Goal: Book appointment/travel/reservation

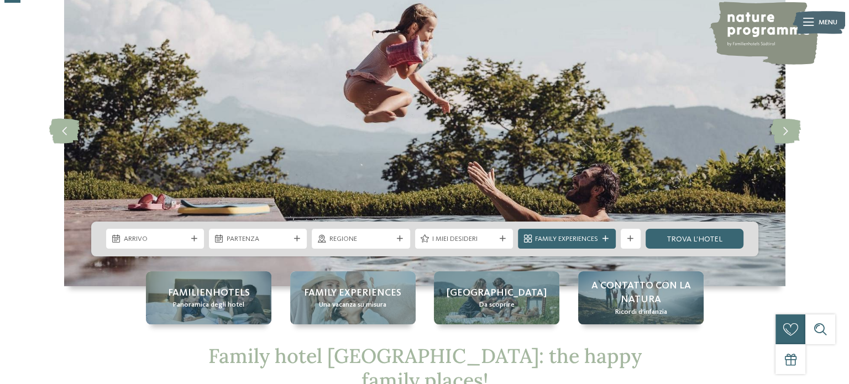
scroll to position [86, 0]
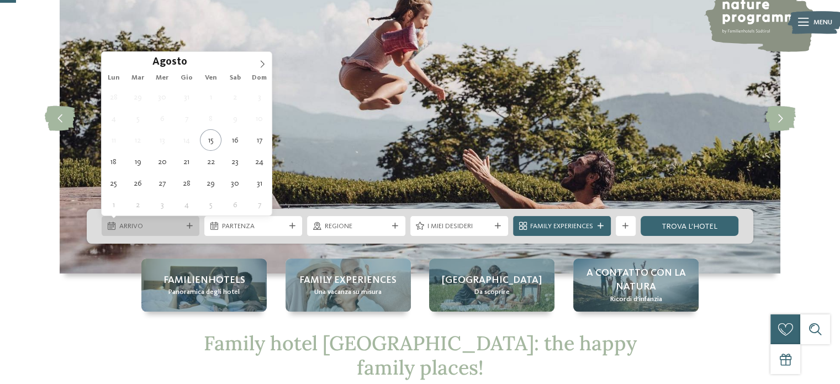
click at [190, 228] on icon at bounding box center [190, 226] width 6 height 6
click at [261, 65] on icon at bounding box center [263, 64] width 8 height 8
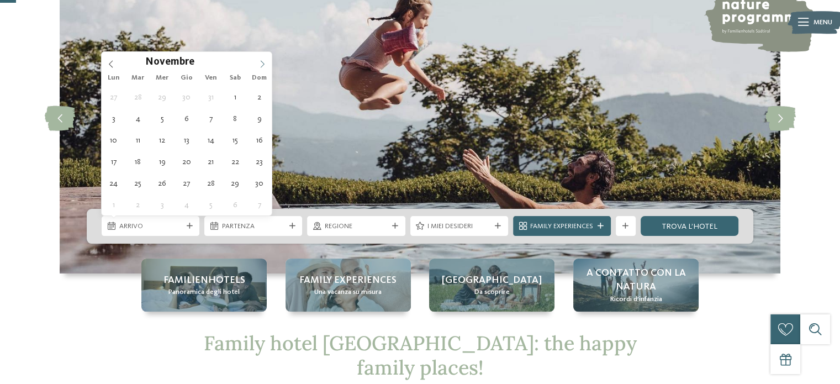
type input "****"
click at [261, 65] on icon at bounding box center [263, 64] width 8 height 8
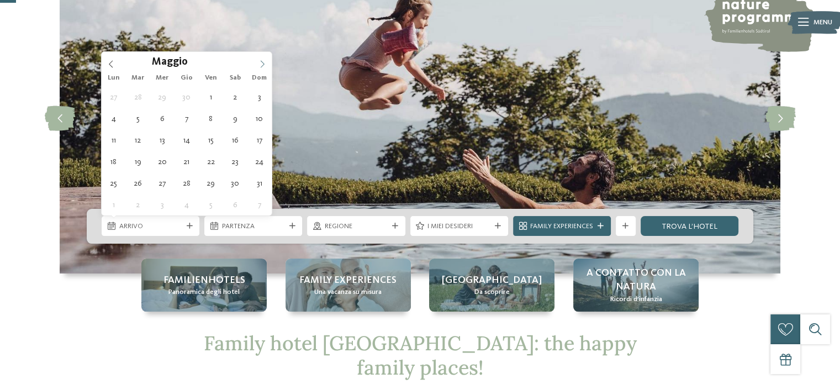
click at [261, 65] on icon at bounding box center [263, 64] width 8 height 8
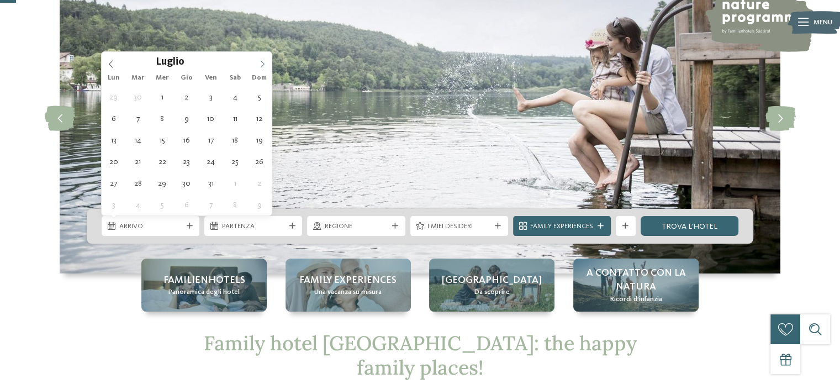
click at [261, 65] on icon at bounding box center [263, 64] width 8 height 8
click at [109, 63] on icon at bounding box center [111, 64] width 4 height 7
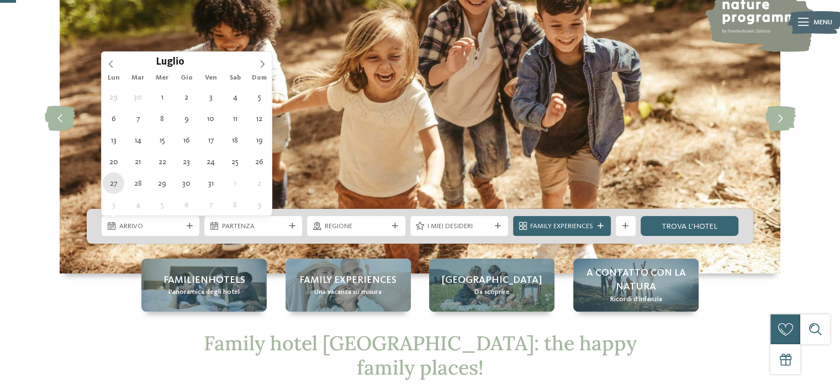
type div "27.07.2026"
type input "****"
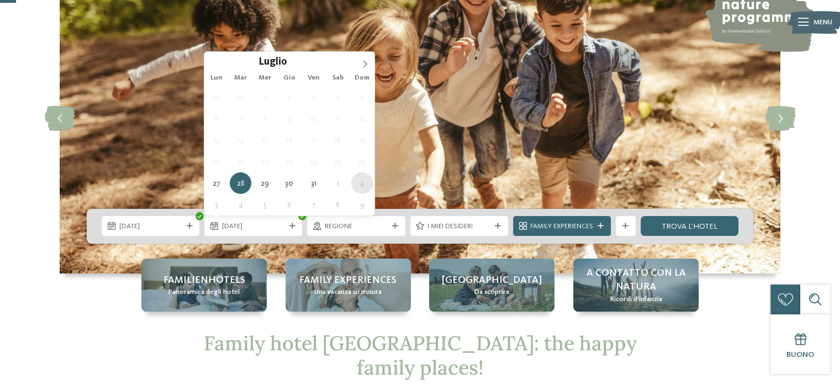
type div "02.08.2026"
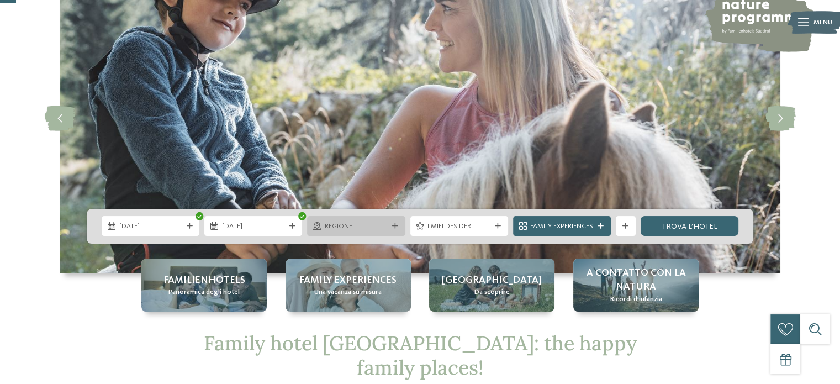
click at [392, 225] on icon at bounding box center [395, 226] width 6 height 6
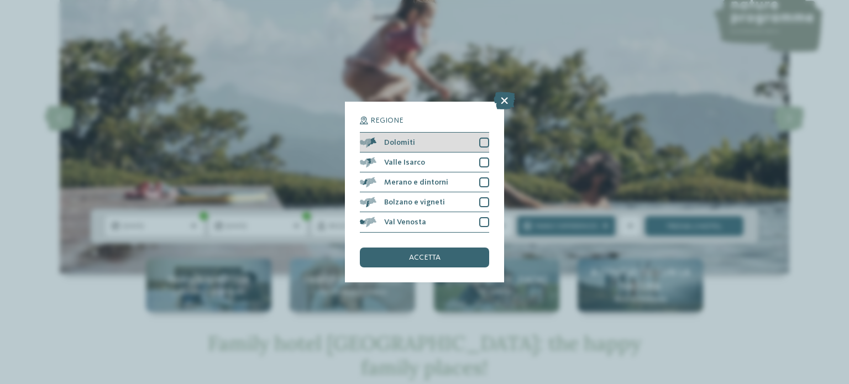
click at [483, 141] on div at bounding box center [484, 143] width 10 height 10
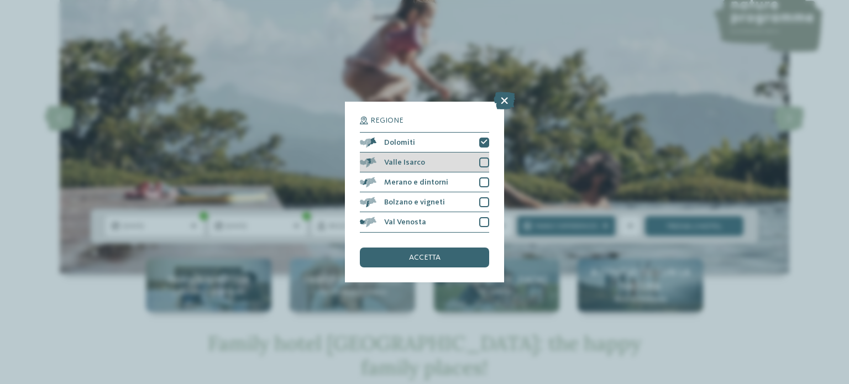
click at [484, 159] on div at bounding box center [484, 162] width 10 height 10
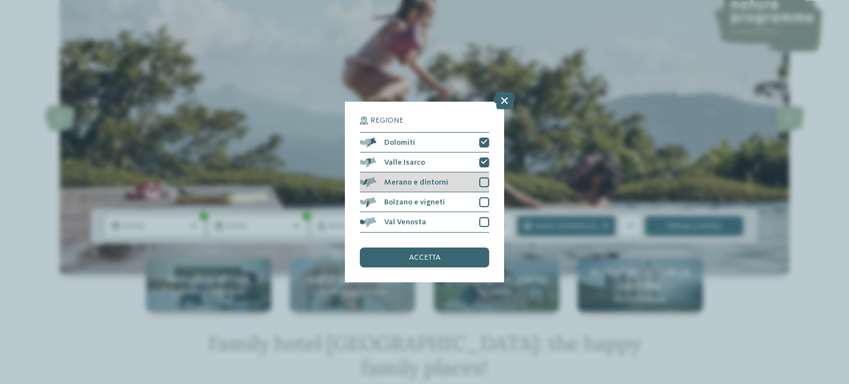
click at [486, 179] on div at bounding box center [484, 182] width 10 height 10
click at [487, 204] on div at bounding box center [484, 202] width 10 height 10
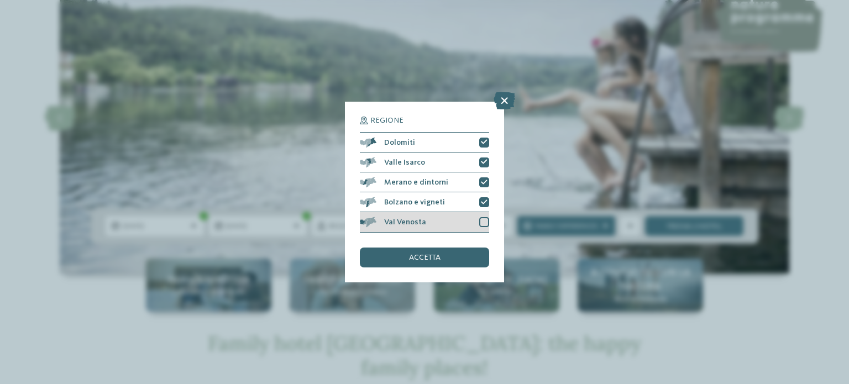
click at [487, 222] on div at bounding box center [484, 222] width 10 height 10
click at [426, 262] on div "accetta" at bounding box center [424, 257] width 129 height 20
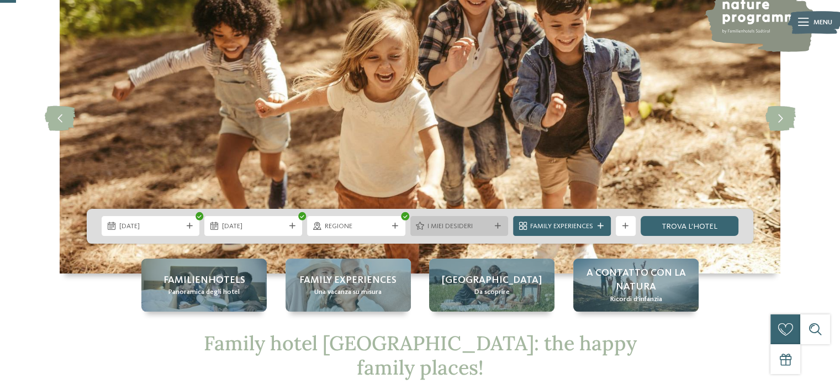
click at [445, 229] on span "I miei desideri" at bounding box center [459, 227] width 63 height 10
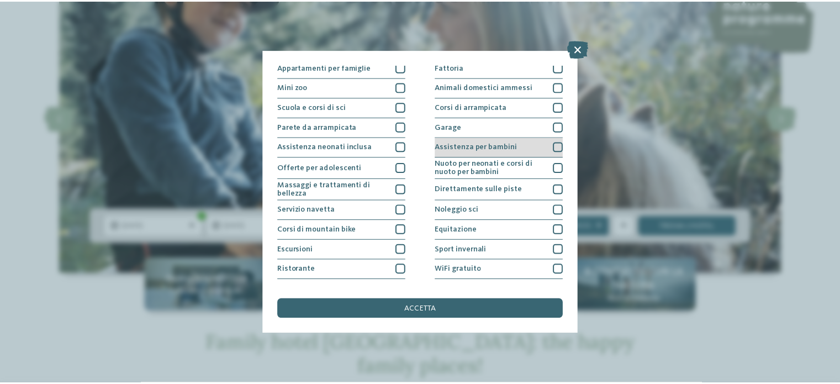
scroll to position [139, 0]
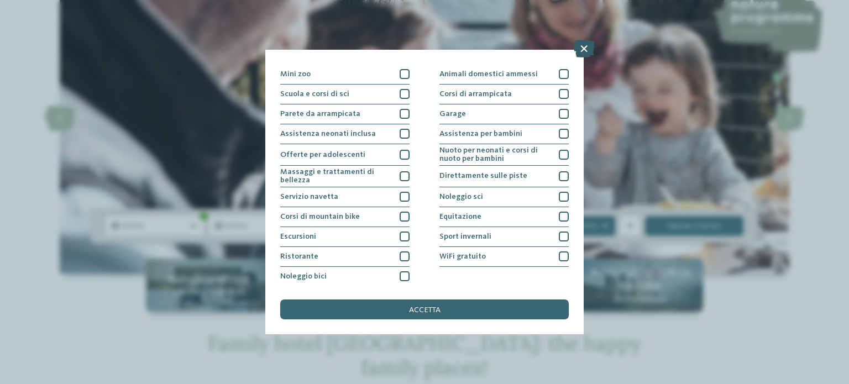
click at [586, 44] on icon at bounding box center [584, 49] width 22 height 18
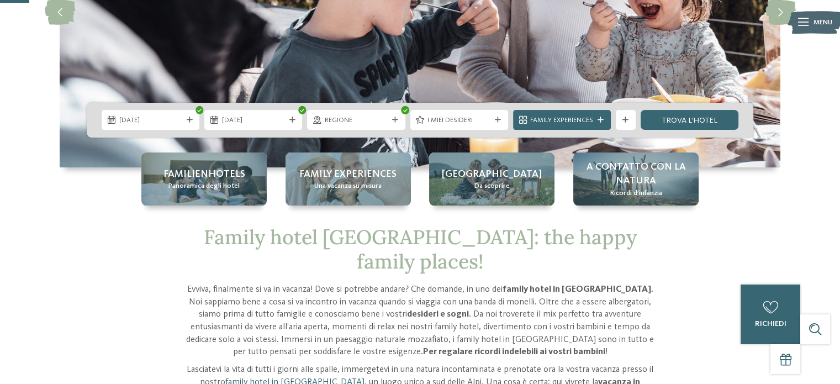
scroll to position [159, 0]
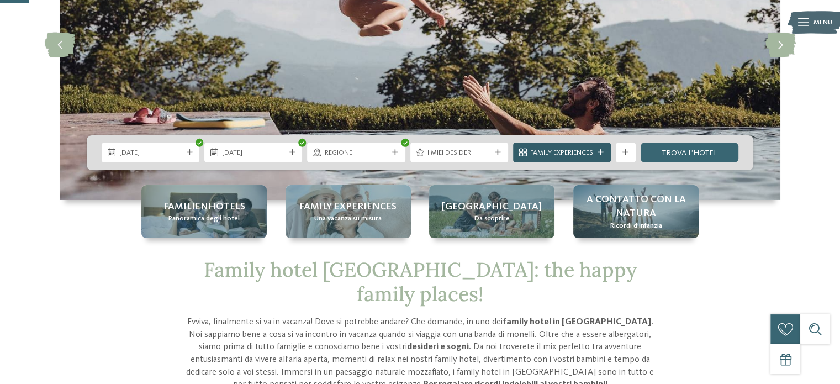
click at [577, 154] on span "Family Experiences" at bounding box center [561, 153] width 63 height 10
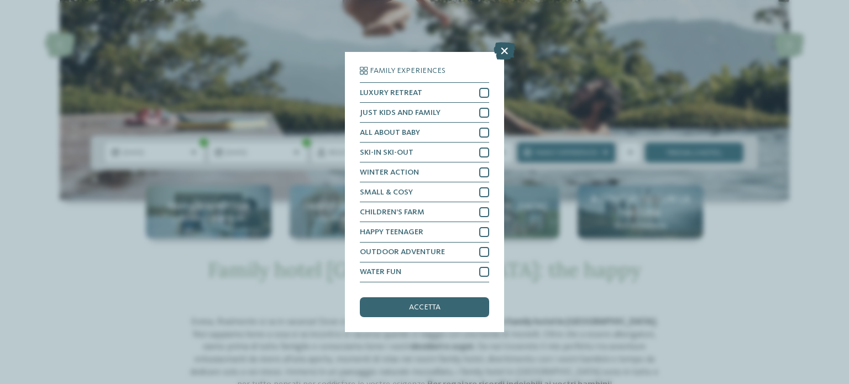
click at [505, 52] on icon at bounding box center [504, 52] width 22 height 18
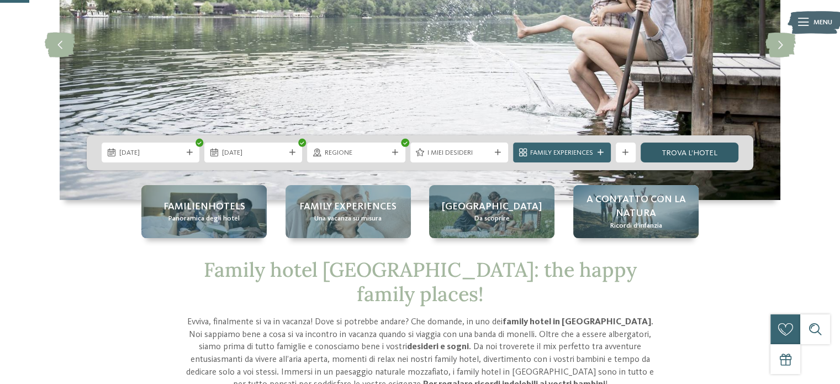
click at [680, 150] on link "trova l’hotel" at bounding box center [690, 153] width 98 height 20
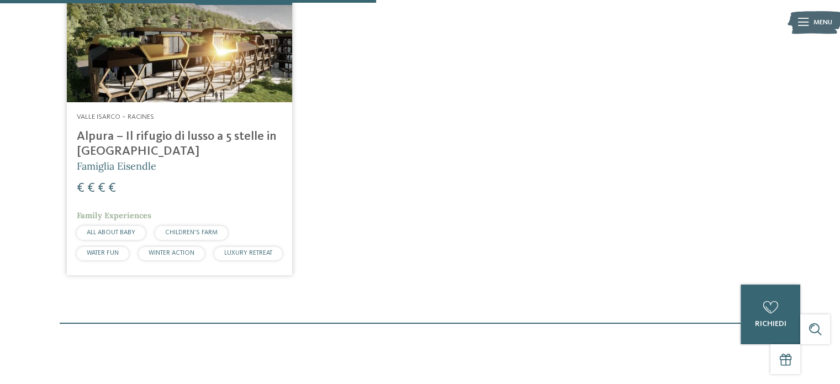
scroll to position [414, 0]
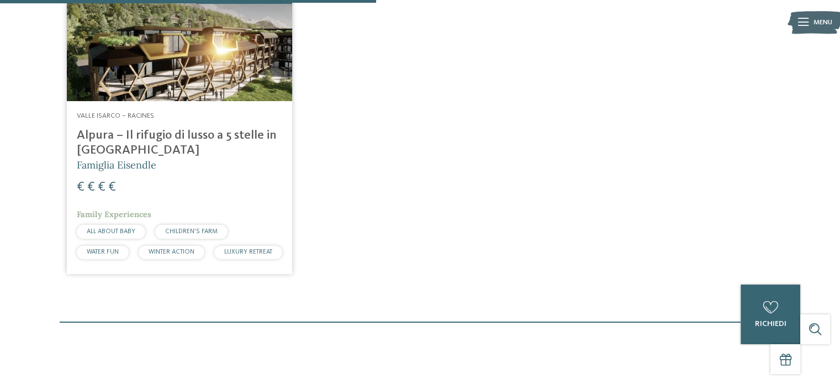
click at [208, 101] on div "Valle Isarco – Racines Alpura – Il rifugio di lusso a 5 stelle in Alto Adige Fa…" at bounding box center [179, 187] width 225 height 173
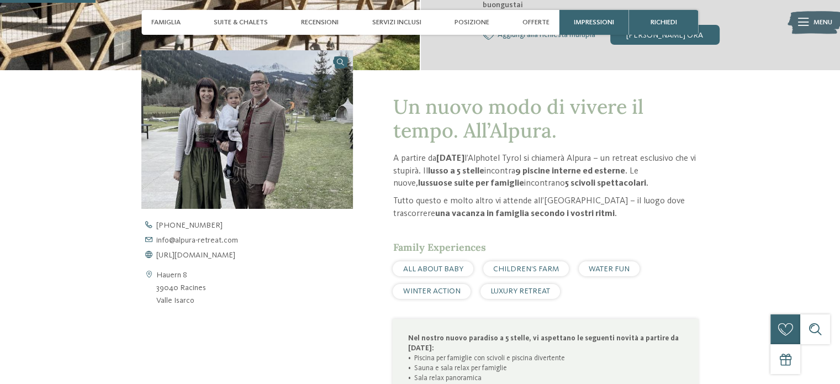
scroll to position [360, 0]
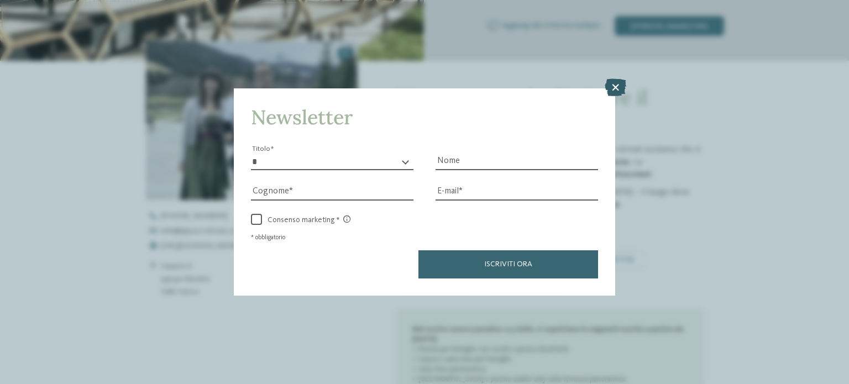
click at [619, 86] on icon at bounding box center [615, 87] width 22 height 18
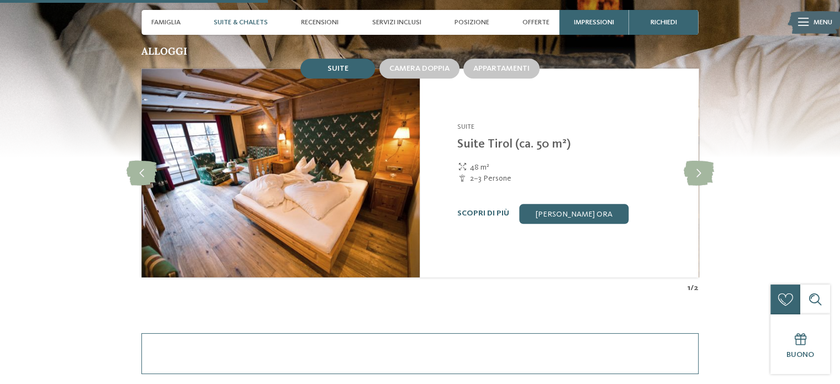
scroll to position [1029, 0]
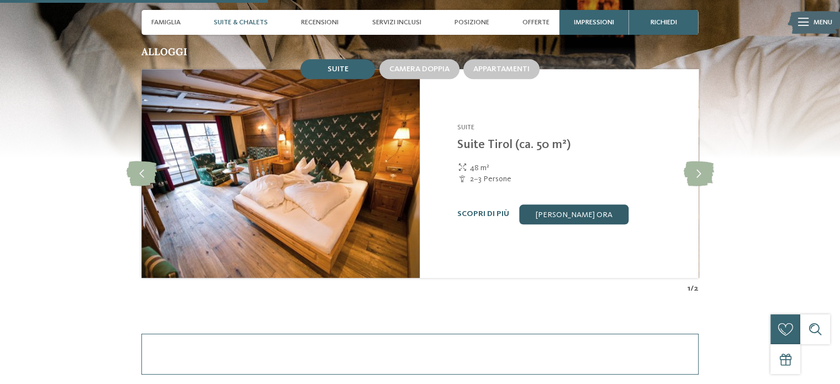
click at [592, 217] on link "[PERSON_NAME] ora" at bounding box center [573, 214] width 109 height 20
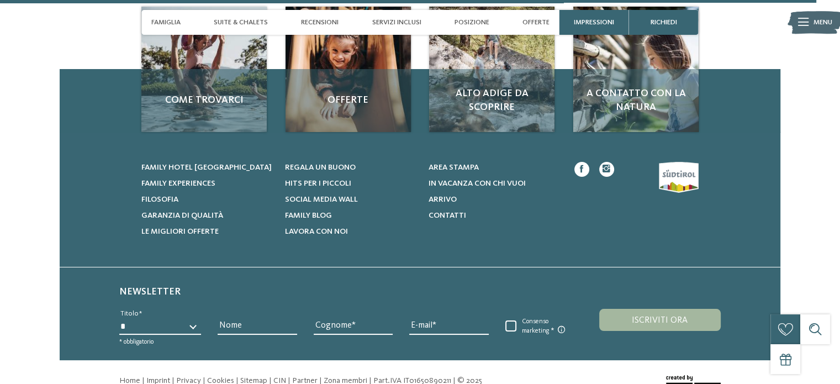
scroll to position [3264, 0]
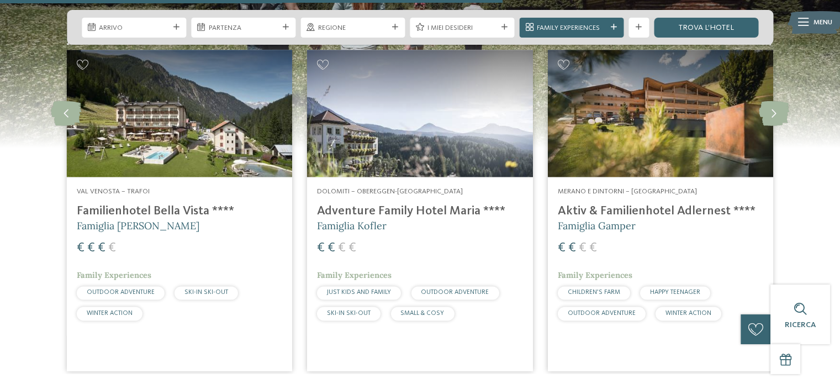
scroll to position [1780, 0]
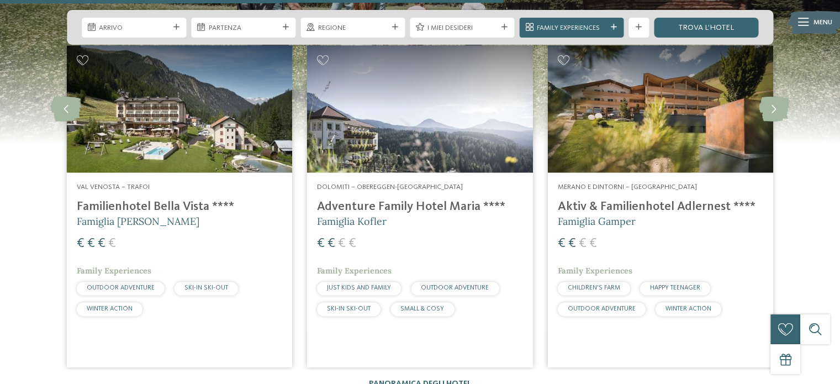
click at [194, 140] on img at bounding box center [179, 108] width 225 height 127
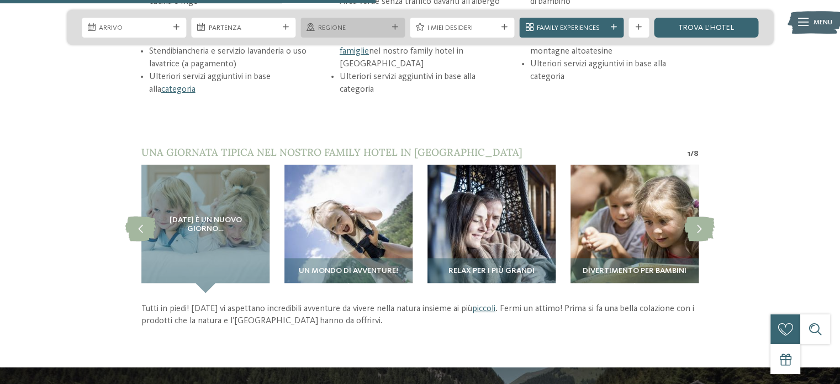
scroll to position [1330, 0]
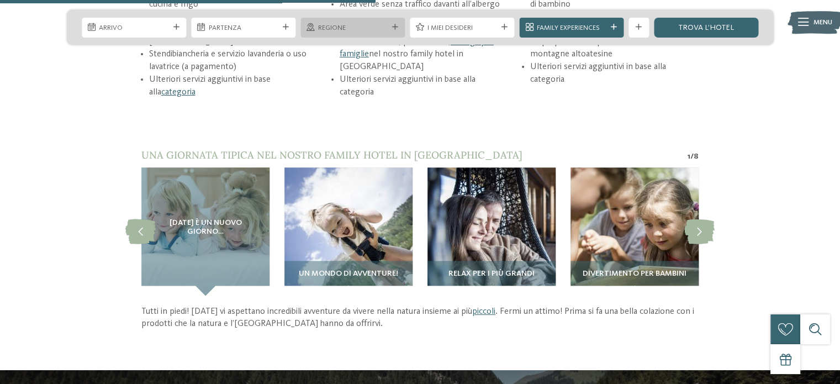
click at [330, 24] on span "Regione" at bounding box center [353, 28] width 70 height 10
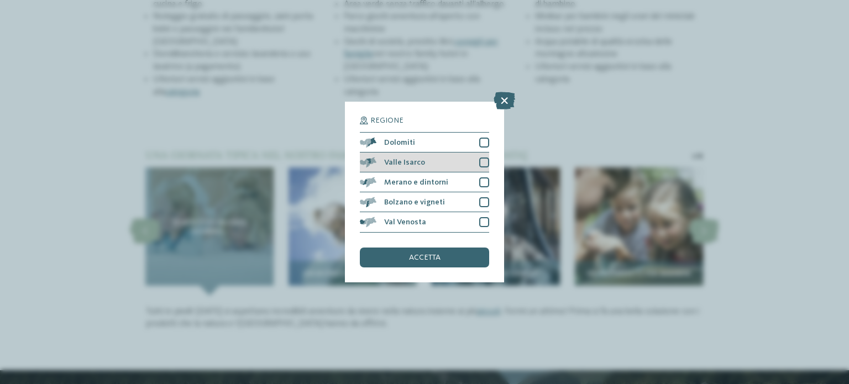
click at [483, 165] on div at bounding box center [484, 162] width 10 height 10
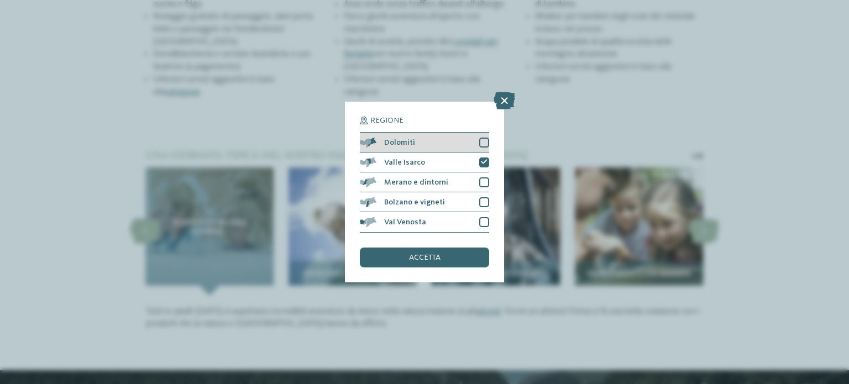
click at [485, 133] on div "Dolomiti" at bounding box center [424, 143] width 129 height 20
click at [425, 260] on span "accetta" at bounding box center [424, 258] width 31 height 8
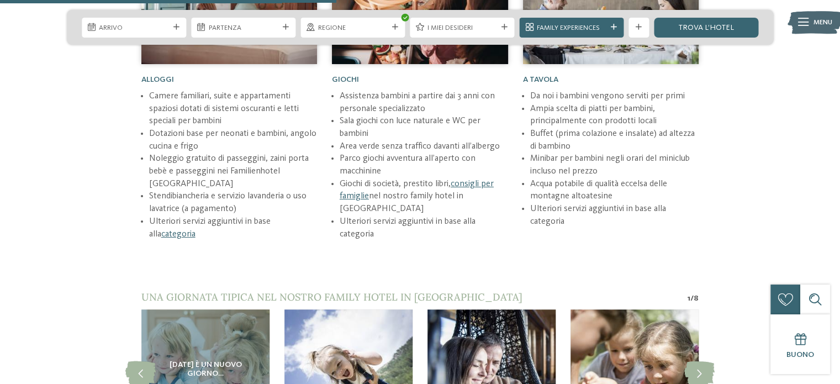
scroll to position [1187, 0]
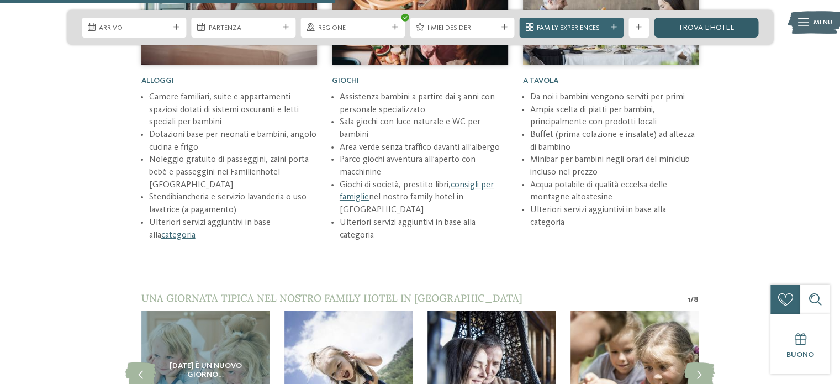
click at [692, 29] on link "trova l’hotel" at bounding box center [706, 28] width 104 height 20
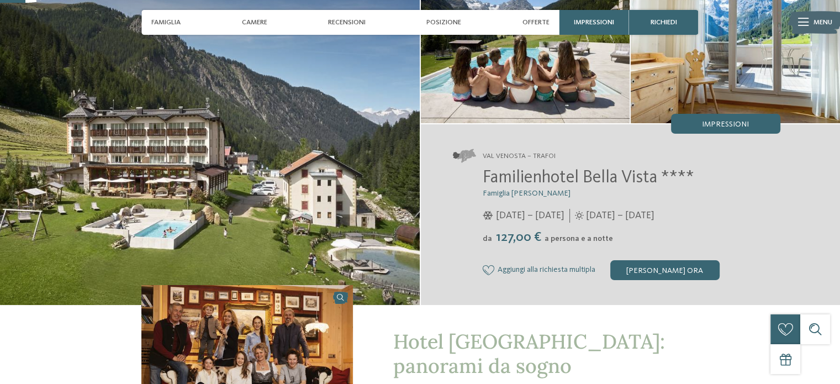
scroll to position [86, 0]
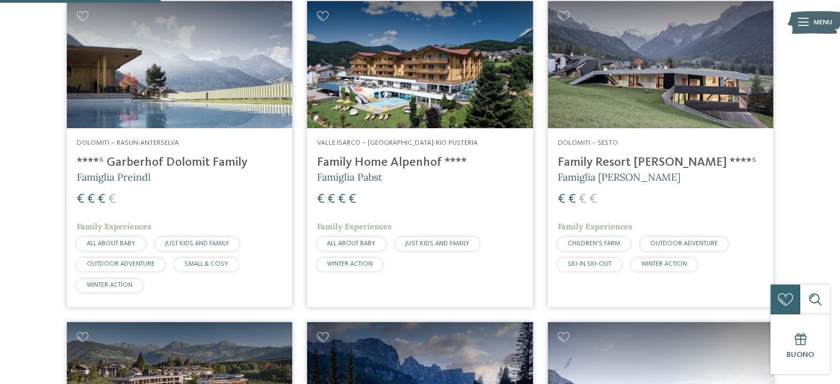
scroll to position [367, 0]
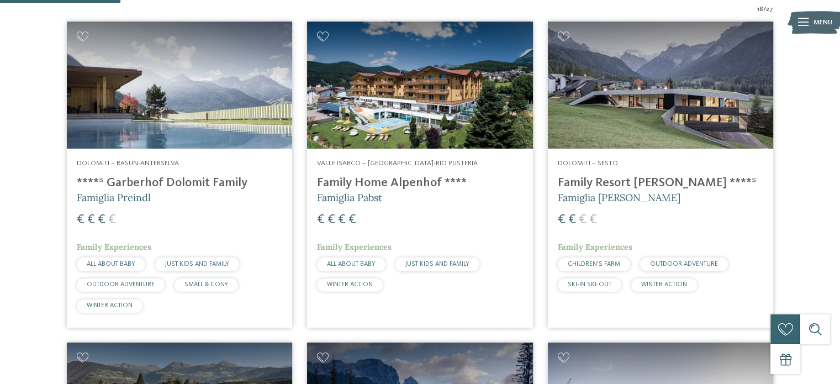
click at [234, 112] on img at bounding box center [179, 85] width 225 height 127
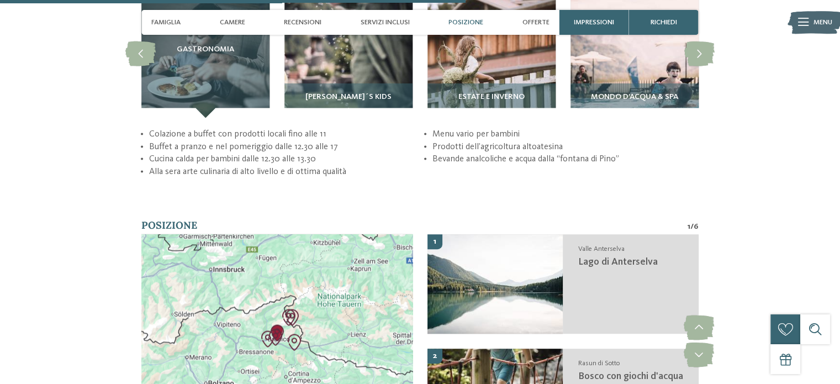
scroll to position [2233, 0]
